Goal: Information Seeking & Learning: Learn about a topic

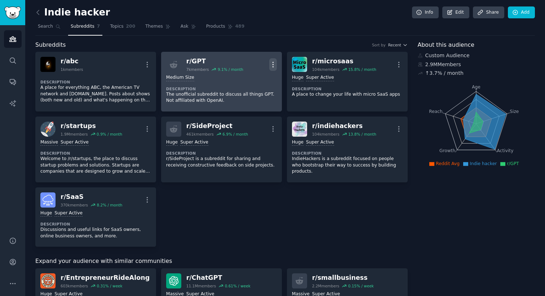
click at [270, 63] on icon "button" at bounding box center [273, 65] width 8 height 8
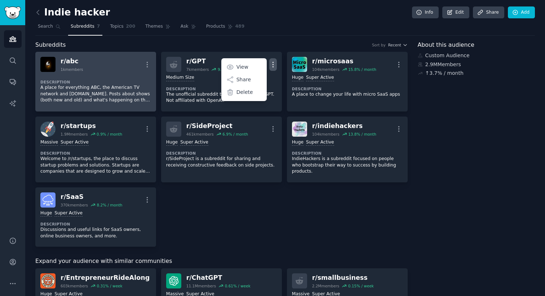
click at [121, 73] on div "Description A place for everything ABC, the American TV network and [DOMAIN_NAM…" at bounding box center [95, 89] width 111 height 34
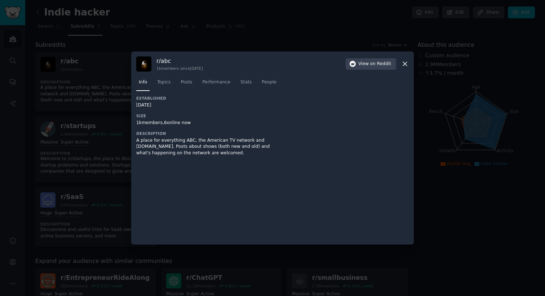
click at [407, 65] on icon at bounding box center [405, 64] width 8 height 8
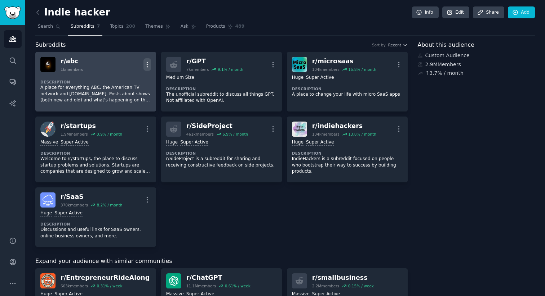
click at [148, 68] on icon "button" at bounding box center [147, 65] width 8 height 8
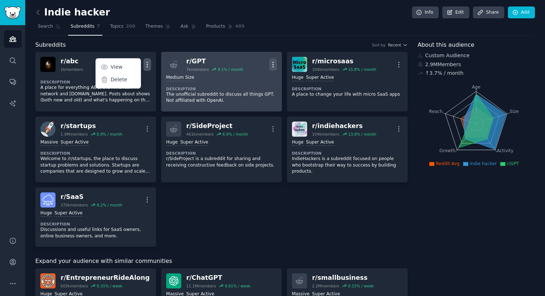
click at [270, 65] on icon "button" at bounding box center [273, 65] width 8 height 8
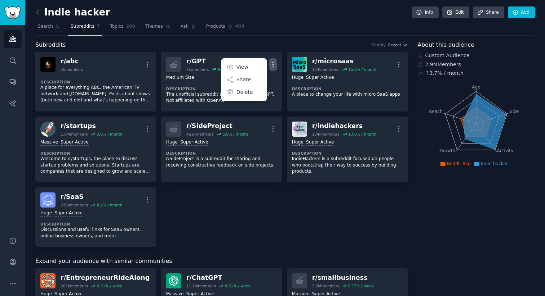
click at [274, 42] on div "Subreddits Sort by Recent" at bounding box center [221, 45] width 372 height 9
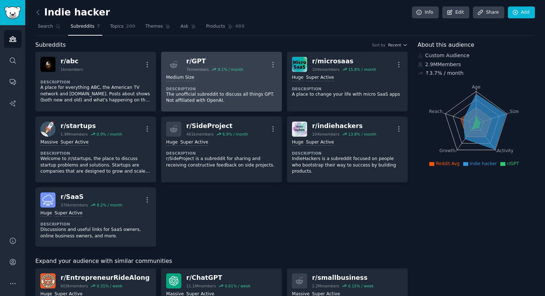
click at [251, 85] on div "Medium Size Description The unofficial subreddit to discuss all things GPT. Not…" at bounding box center [221, 89] width 111 height 35
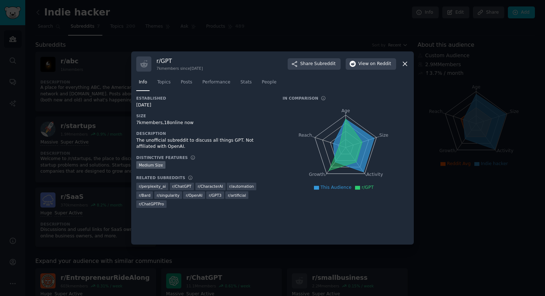
click at [242, 28] on div at bounding box center [272, 148] width 545 height 296
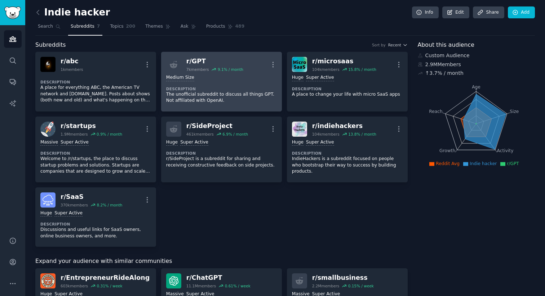
click at [250, 74] on div "Medium Size Description The unofficial subreddit to discuss all things GPT. Not…" at bounding box center [221, 89] width 111 height 35
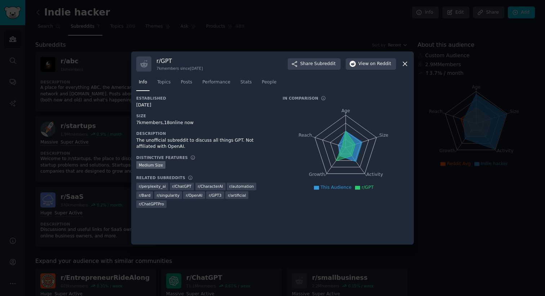
click at [284, 32] on div at bounding box center [272, 148] width 545 height 296
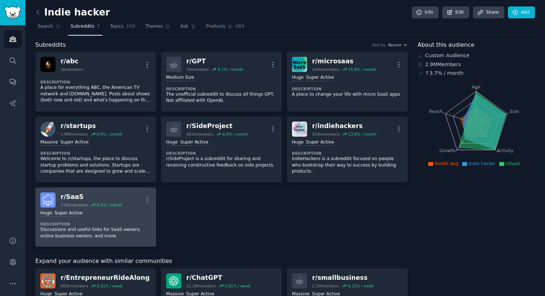
click at [124, 210] on div "Huge Super Active Description Discussions and useful links for SaaS owners, onl…" at bounding box center [95, 225] width 111 height 35
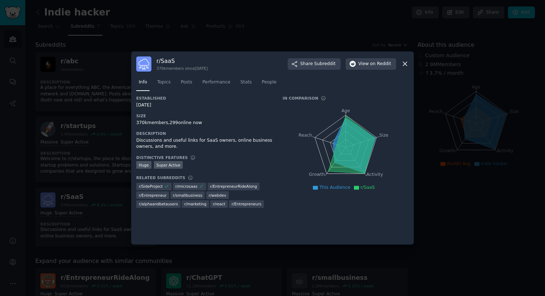
click at [111, 200] on div at bounding box center [272, 148] width 545 height 296
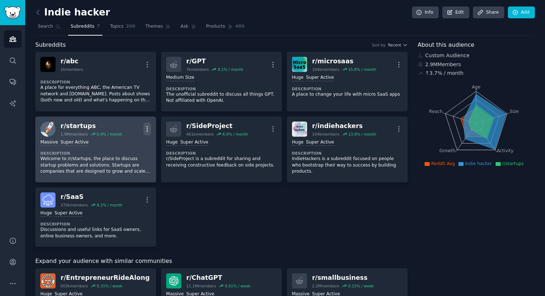
click at [146, 132] on icon "button" at bounding box center [147, 129] width 8 height 8
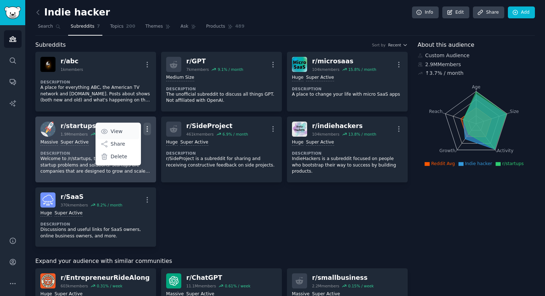
click at [126, 131] on link "View" at bounding box center [118, 131] width 43 height 15
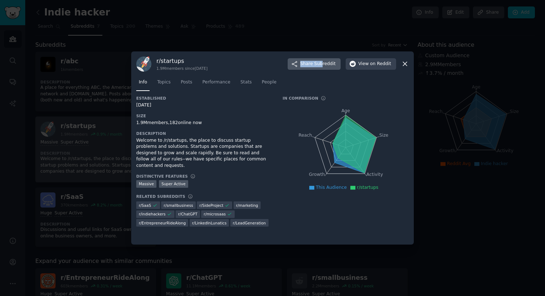
drag, startPoint x: 258, startPoint y: 59, endPoint x: 322, endPoint y: 61, distance: 63.8
click at [322, 61] on div "r/ startups 1.9M members since [DATE] Share Subreddit View on Reddit" at bounding box center [272, 64] width 272 height 15
click at [254, 57] on div "r/ startups 1.9M members since [DATE] Share Subreddit View on Reddit" at bounding box center [272, 64] width 272 height 15
click at [163, 80] on span "Topics" at bounding box center [163, 82] width 13 height 6
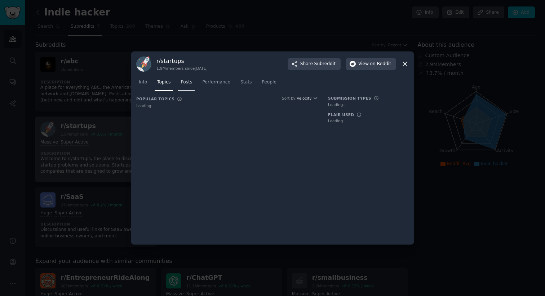
click at [189, 80] on span "Posts" at bounding box center [186, 82] width 12 height 6
click at [205, 84] on span "Performance" at bounding box center [216, 82] width 28 height 6
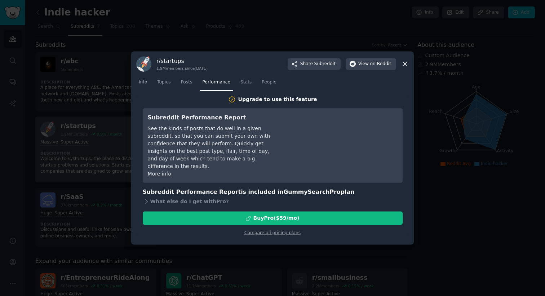
click at [235, 82] on nav "Info Topics Posts Performance Stats People" at bounding box center [272, 84] width 272 height 15
click at [271, 82] on span "People" at bounding box center [268, 82] width 15 height 6
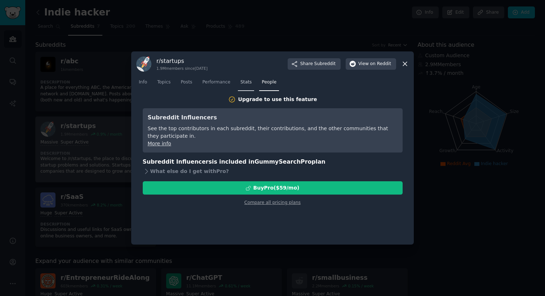
click at [240, 85] on span "Stats" at bounding box center [245, 82] width 11 height 6
click at [222, 83] on span "Performance" at bounding box center [216, 82] width 28 height 6
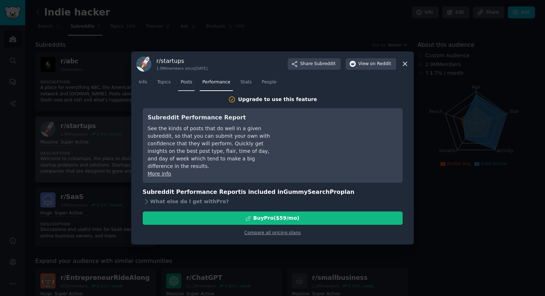
click at [180, 82] on link "Posts" at bounding box center [186, 84] width 17 height 15
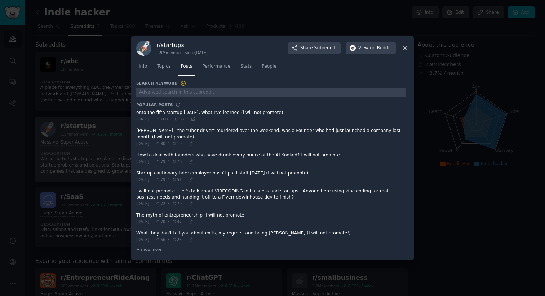
click at [403, 47] on icon at bounding box center [405, 48] width 4 height 4
